Goal: Check status: Check status

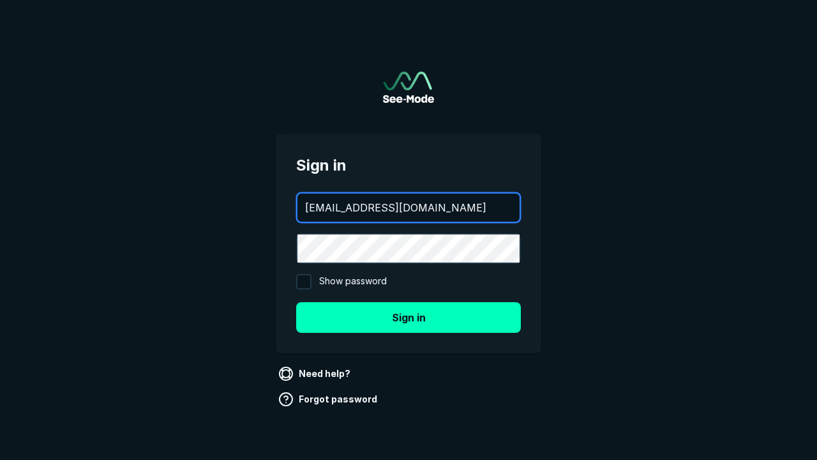
type input "[EMAIL_ADDRESS][DOMAIN_NAME]"
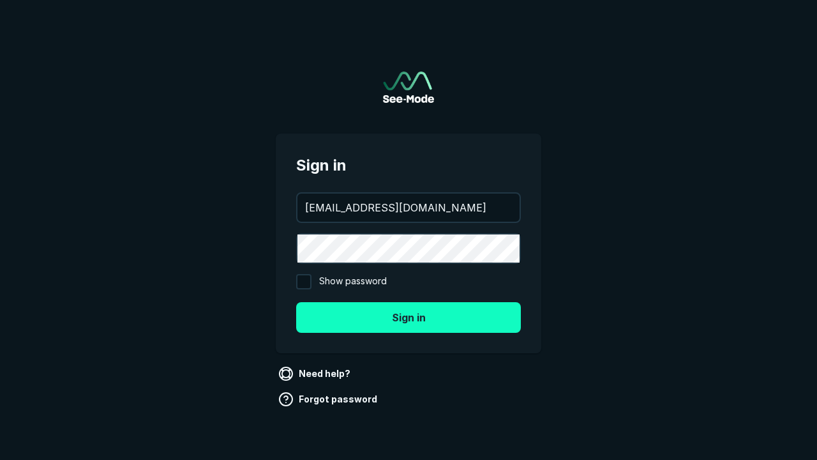
click at [409, 317] on button "Sign in" at bounding box center [408, 317] width 225 height 31
